Goal: Task Accomplishment & Management: Use online tool/utility

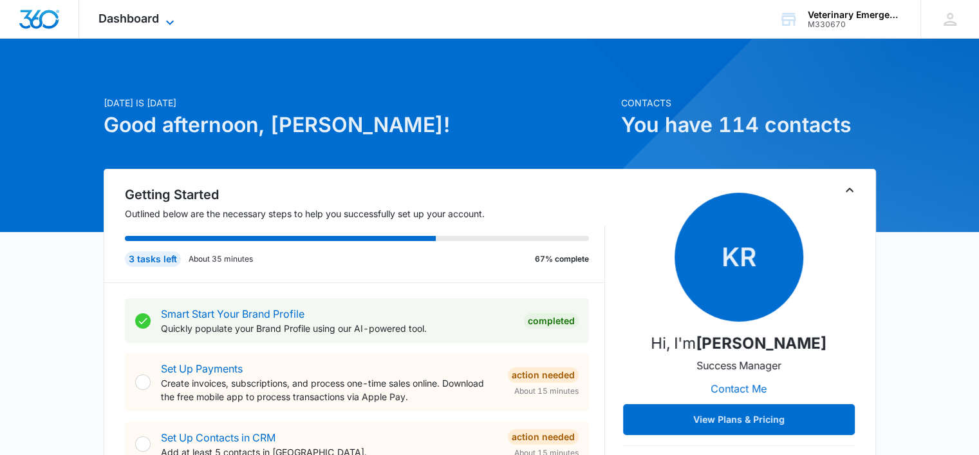
click at [166, 12] on div "Dashboard Apps Reputation Forms CRM Email Social Content Ads Intelligence Files…" at bounding box center [138, 19] width 118 height 38
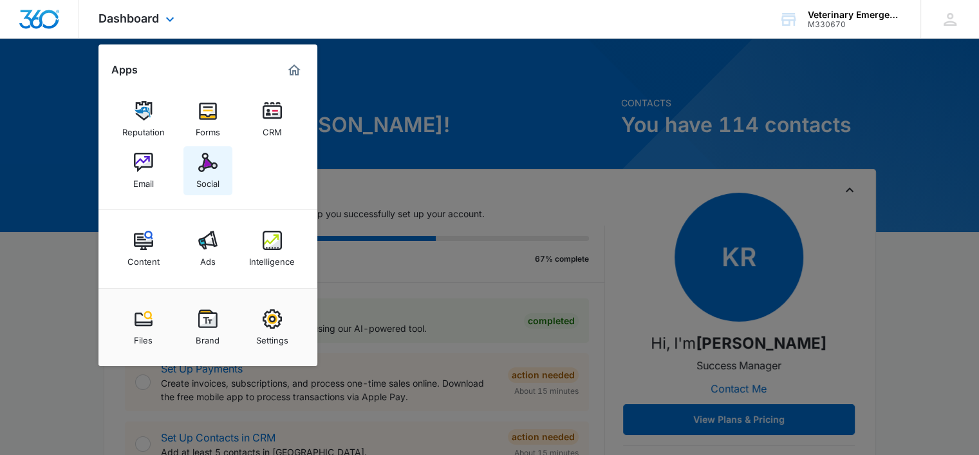
click at [207, 168] on img at bounding box center [207, 162] width 19 height 19
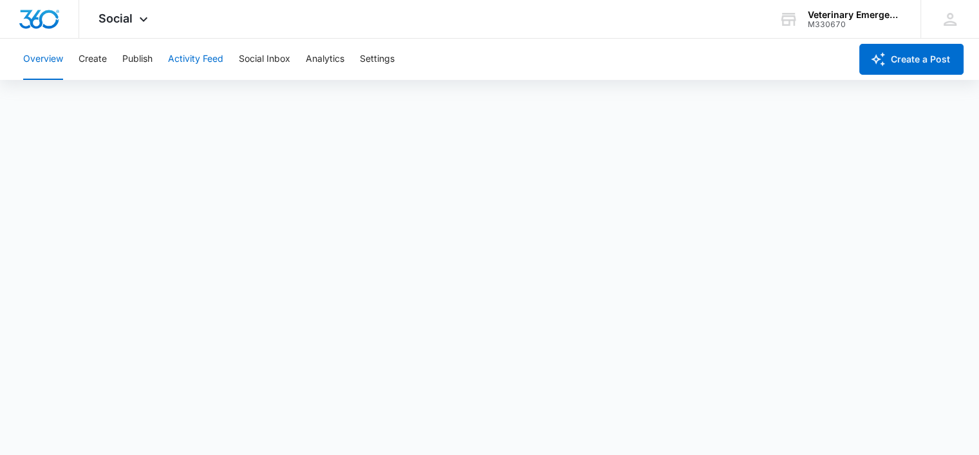
click at [202, 62] on button "Activity Feed" at bounding box center [195, 59] width 55 height 41
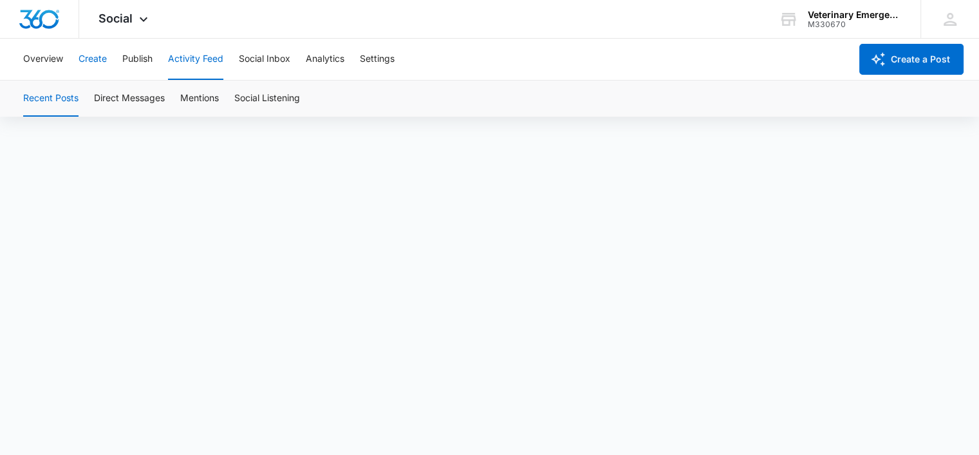
click at [103, 61] on button "Create" at bounding box center [93, 59] width 28 height 41
